Goal: Check status: Check status

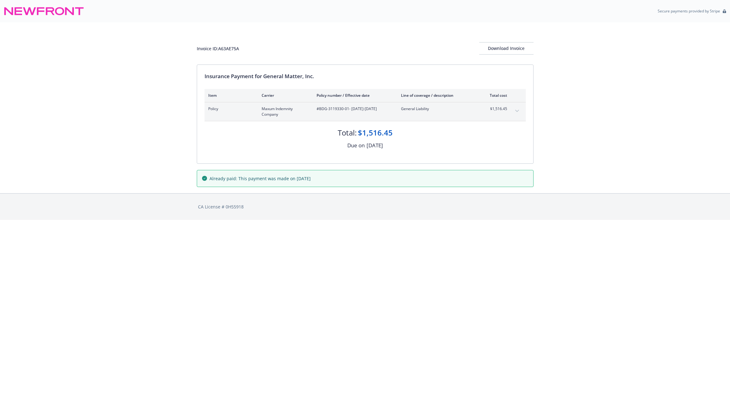
click at [311, 179] on span "Already paid: This payment was made on [DATE]" at bounding box center [260, 178] width 101 height 7
click at [311, 180] on span "Already paid: This payment was made on [DATE]" at bounding box center [260, 178] width 101 height 7
click at [95, 43] on div "Invoice ID: A63AE75A Download Invoice Insurance Payment for General Matter, Inc…" at bounding box center [365, 107] width 730 height 171
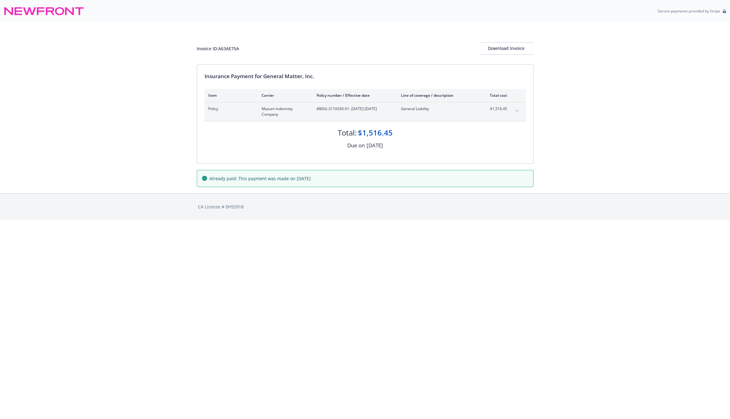
click at [57, 117] on div "Invoice ID: A63AE75A Download Invoice Insurance Payment for General Matter, Inc…" at bounding box center [365, 107] width 730 height 171
